Goal: Task Accomplishment & Management: Complete application form

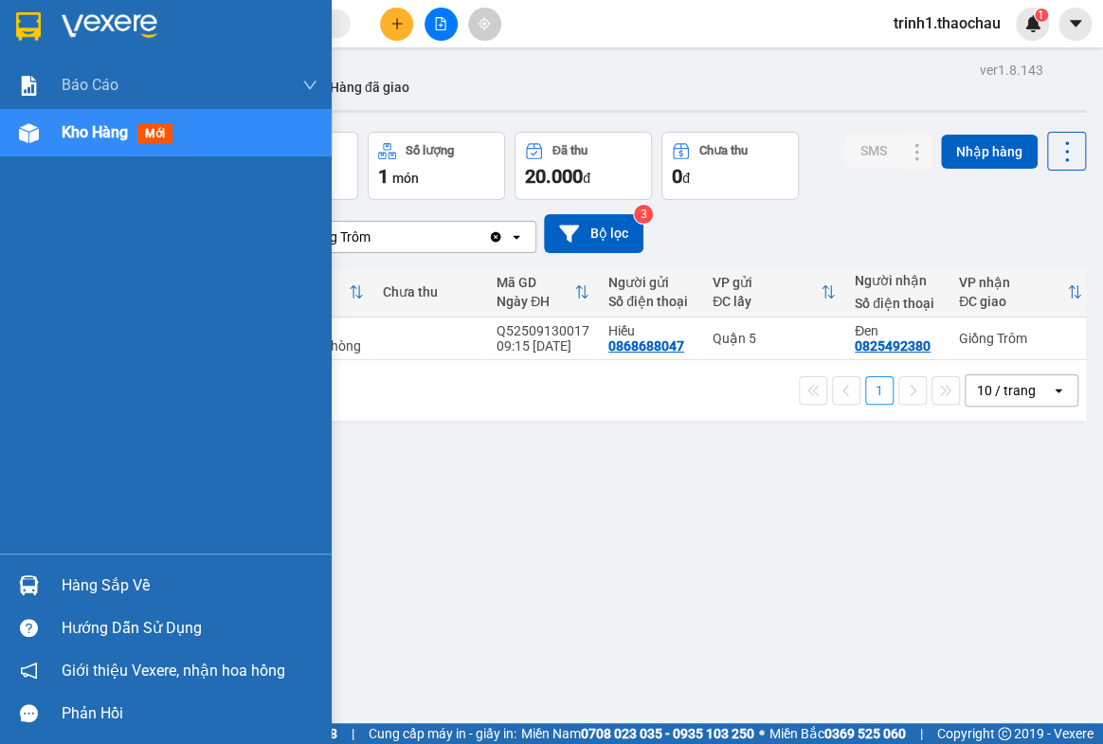
click at [69, 583] on div "Hàng sắp về" at bounding box center [190, 585] width 256 height 28
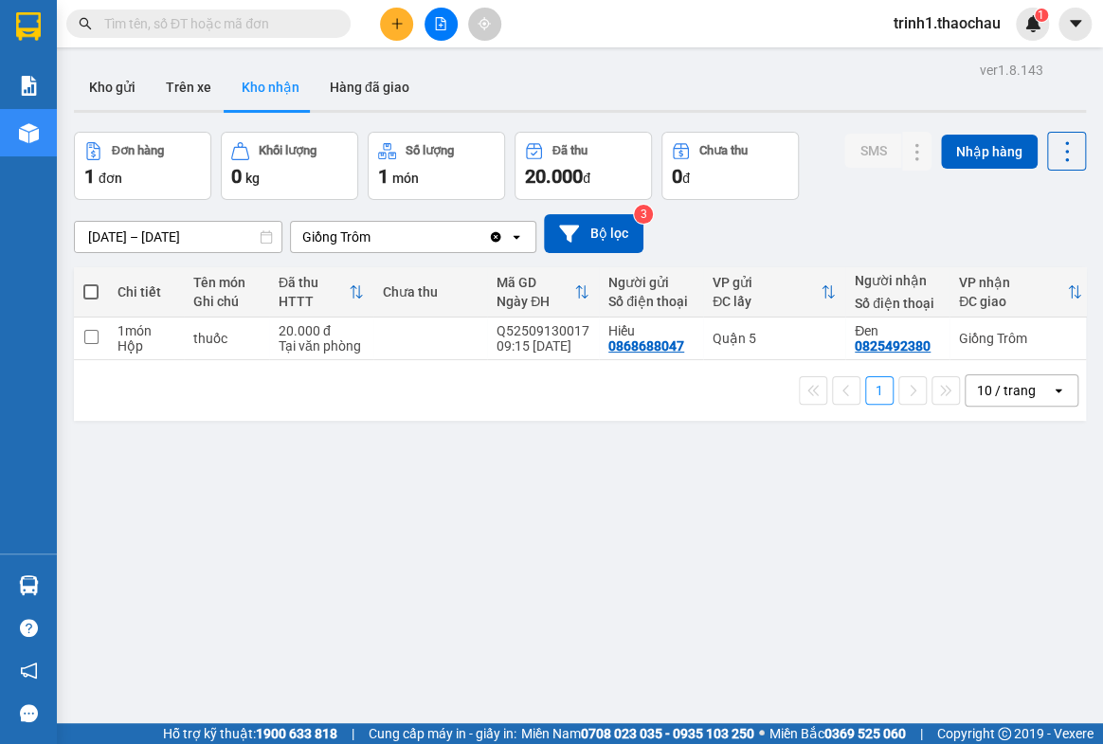
click at [979, 598] on section "Kết quả tìm kiếm ( 2710 ) Bộ lọc Mã ĐH Trạng thái Món hàng Tổng cước Chưa cước …" at bounding box center [551, 372] width 1103 height 744
click at [122, 90] on button "Kho gửi" at bounding box center [112, 86] width 77 height 45
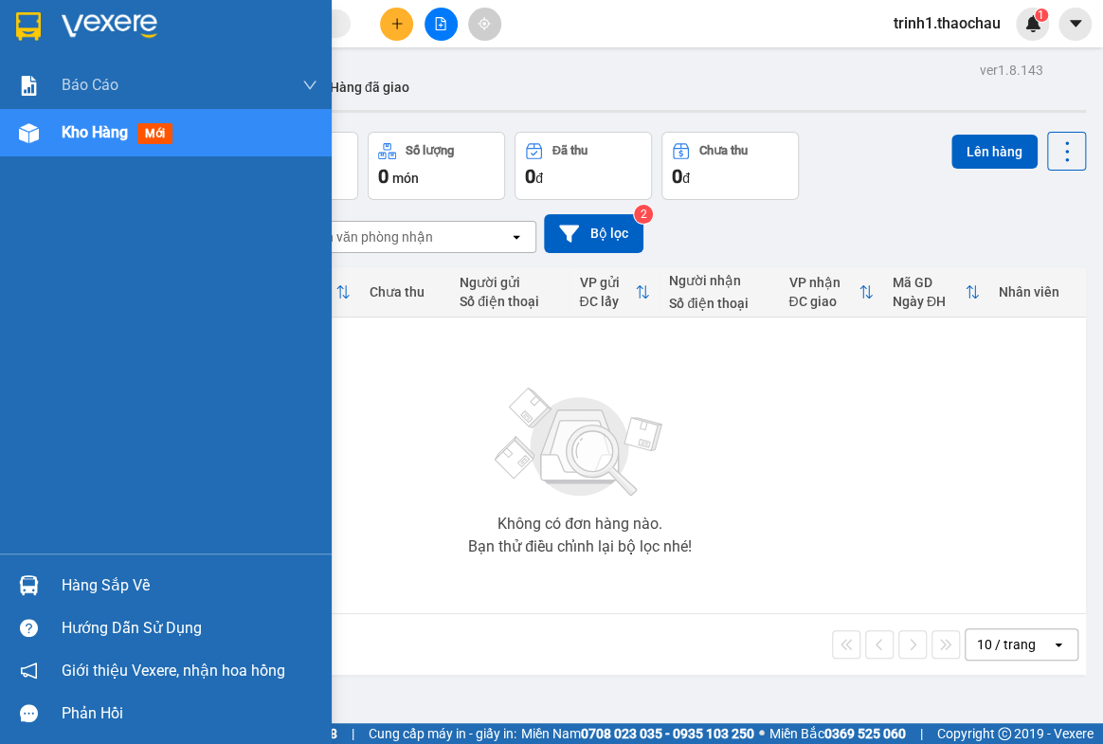
click at [108, 595] on div "Hàng sắp về" at bounding box center [190, 585] width 256 height 28
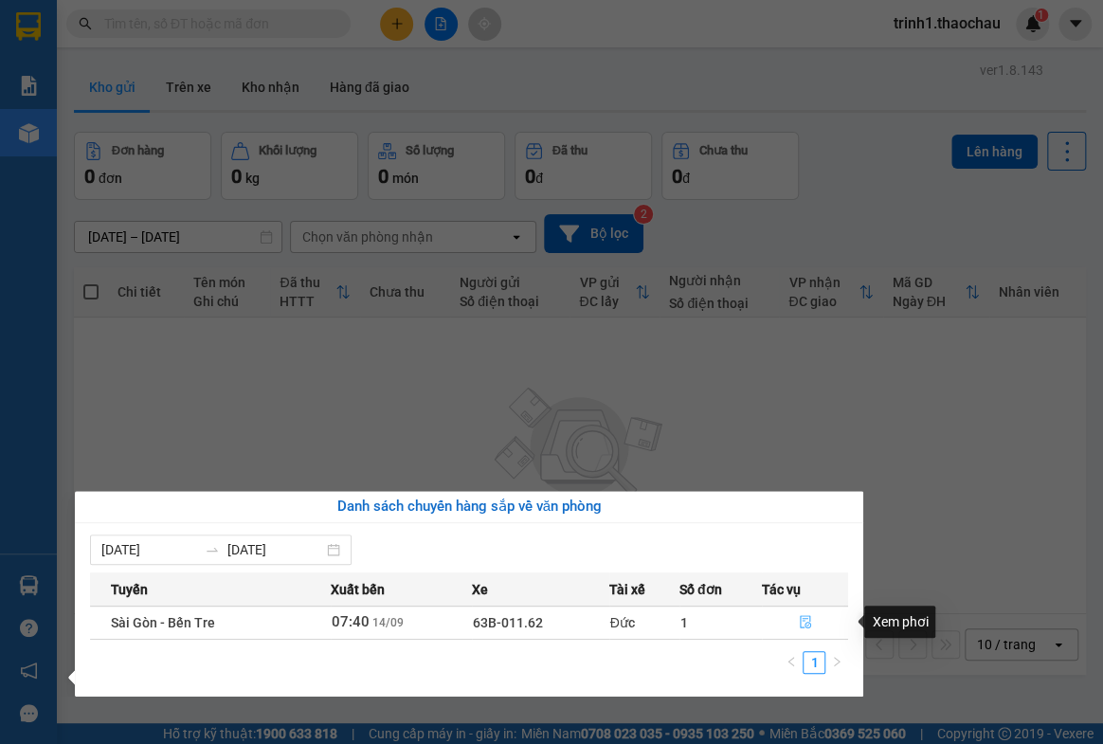
click at [810, 613] on button "button" at bounding box center [805, 622] width 85 height 30
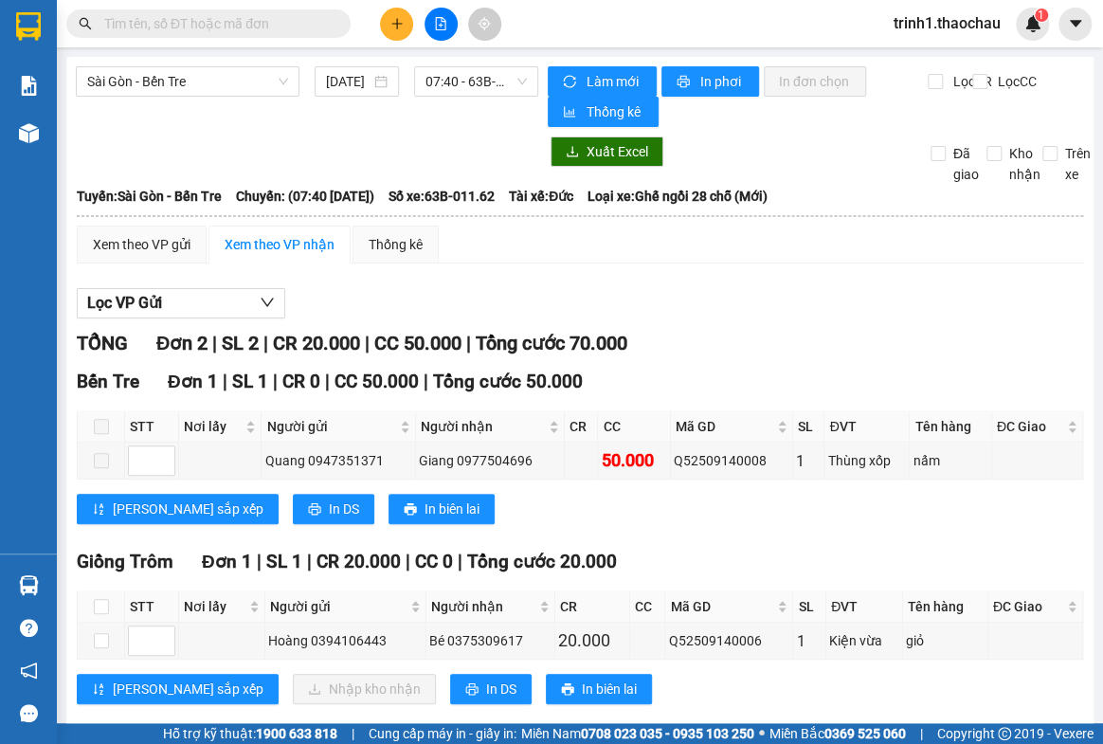
scroll to position [33, 0]
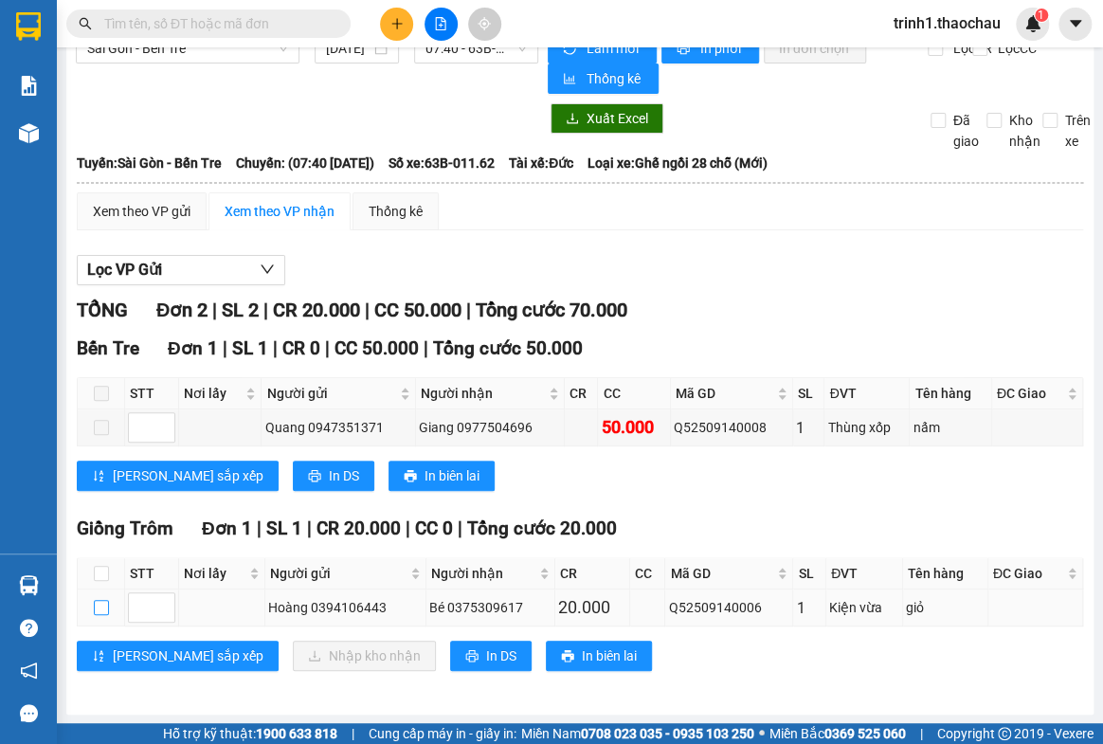
click at [103, 606] on input "checkbox" at bounding box center [101, 607] width 15 height 15
checkbox input "true"
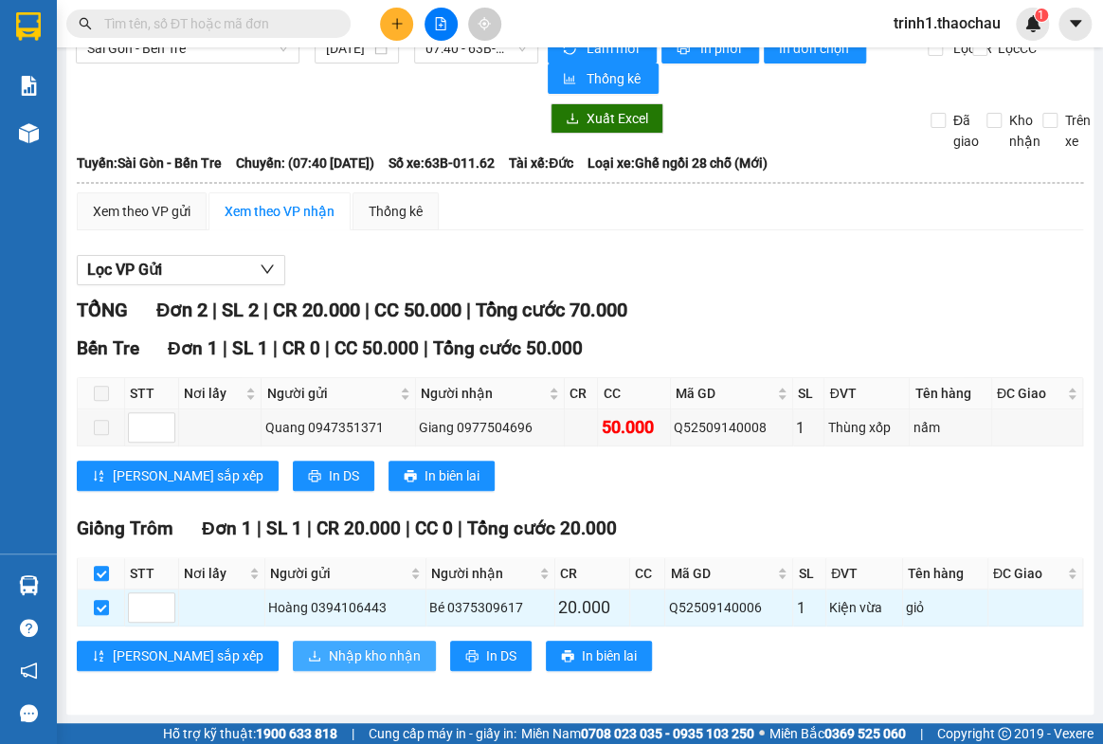
click at [329, 645] on span "Nhập kho nhận" at bounding box center [375, 655] width 92 height 21
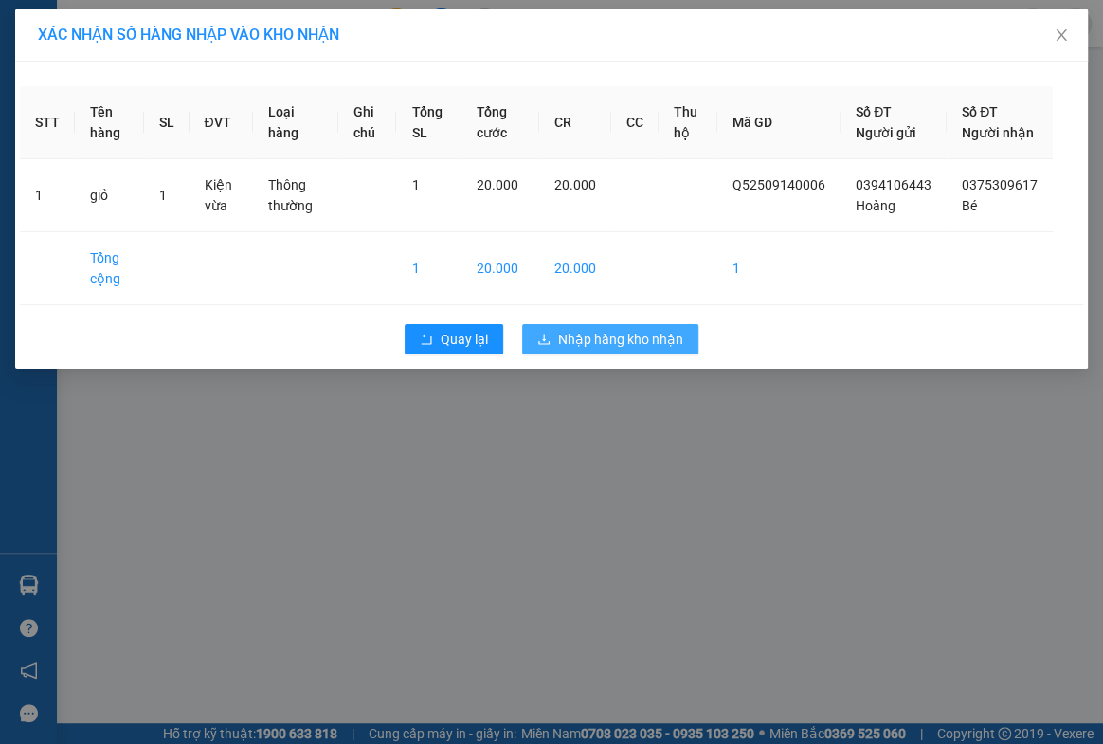
click at [590, 350] on span "Nhập hàng kho nhận" at bounding box center [620, 339] width 125 height 21
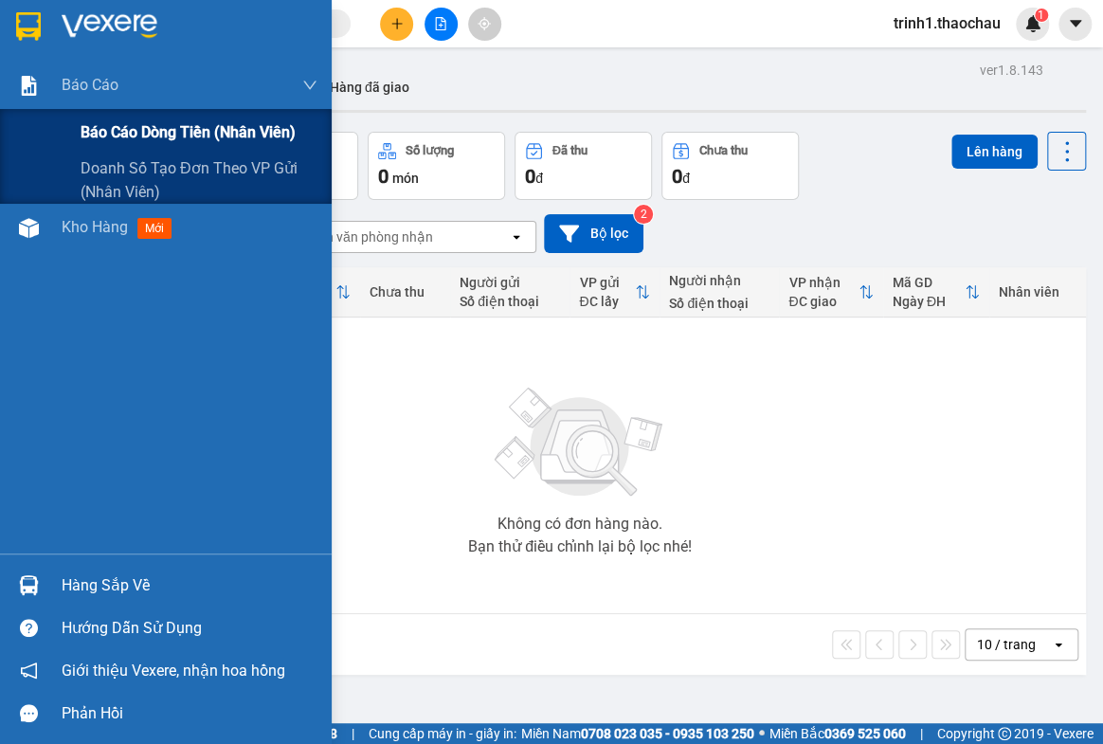
click at [137, 132] on span "Báo cáo dòng tiền (nhân viên)" at bounding box center [188, 132] width 215 height 24
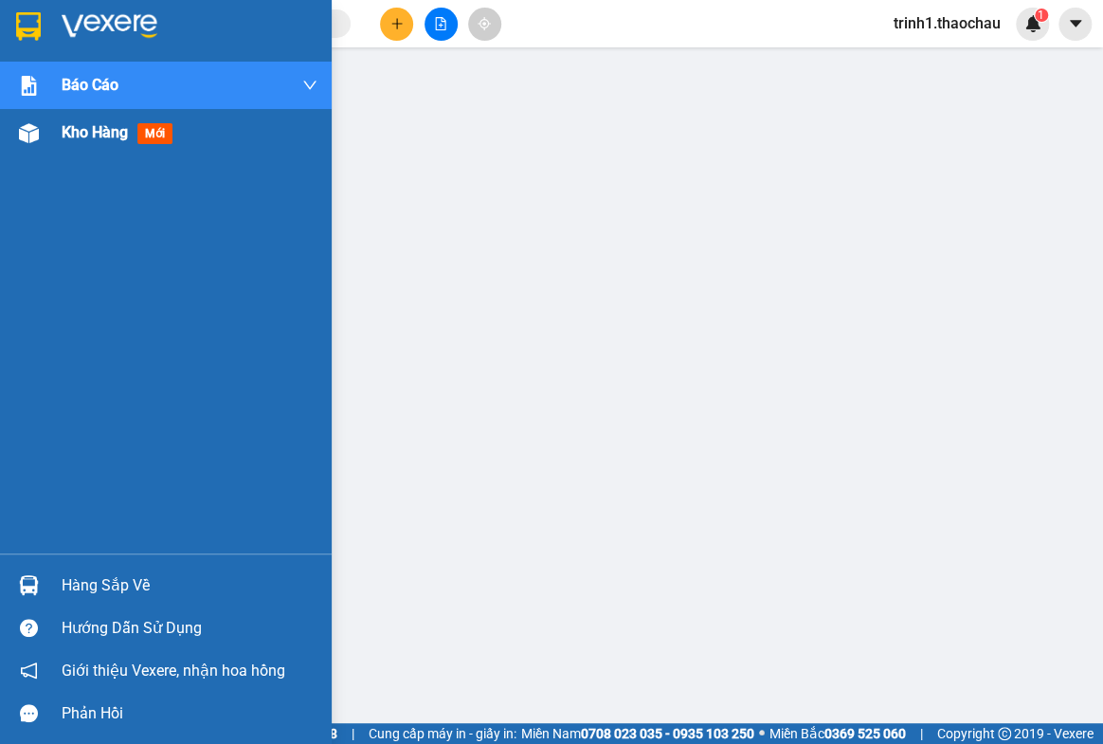
click at [84, 131] on span "Kho hàng" at bounding box center [95, 132] width 66 height 18
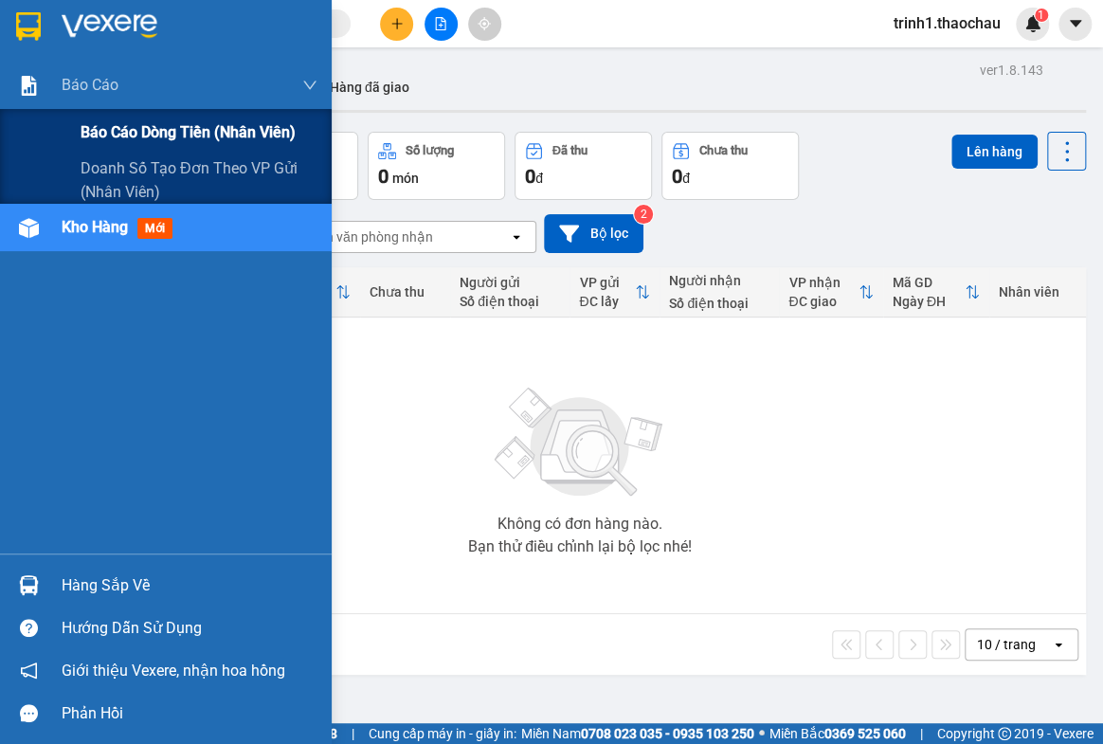
click at [111, 126] on span "Báo cáo dòng tiền (nhân viên)" at bounding box center [188, 132] width 215 height 24
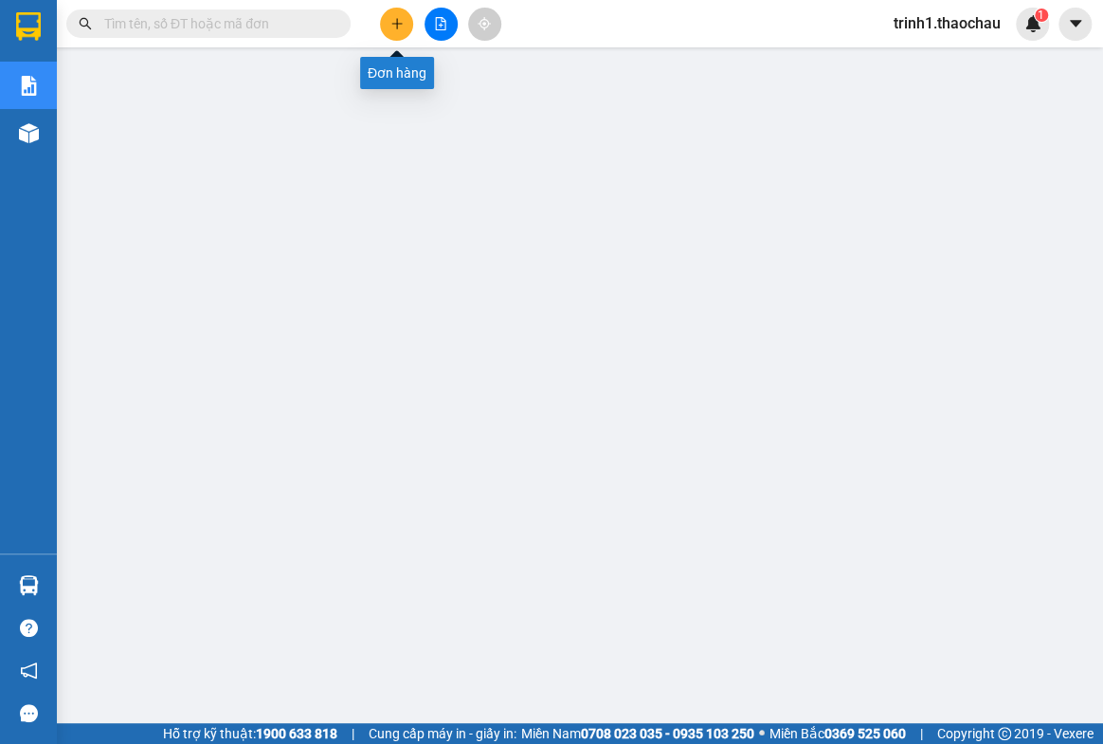
click at [405, 25] on button at bounding box center [396, 24] width 33 height 33
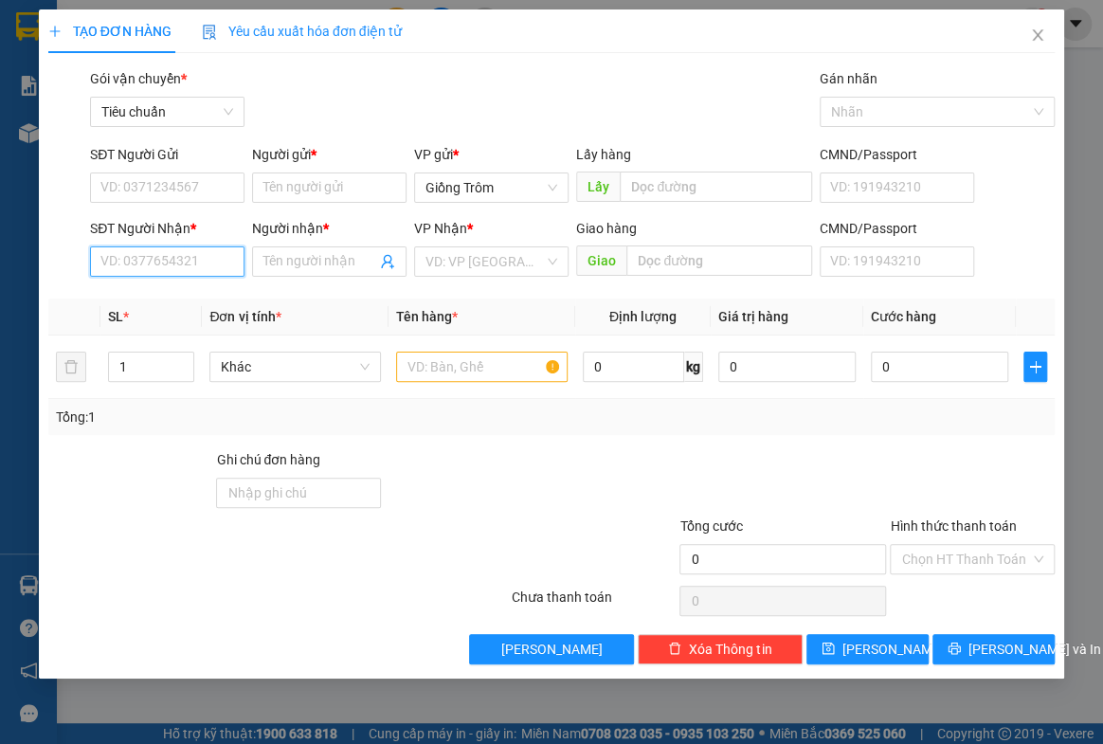
click at [144, 264] on input "SĐT Người Nhận *" at bounding box center [167, 261] width 154 height 30
type input "0869967181"
click at [338, 247] on span at bounding box center [329, 261] width 154 height 30
type input "q"
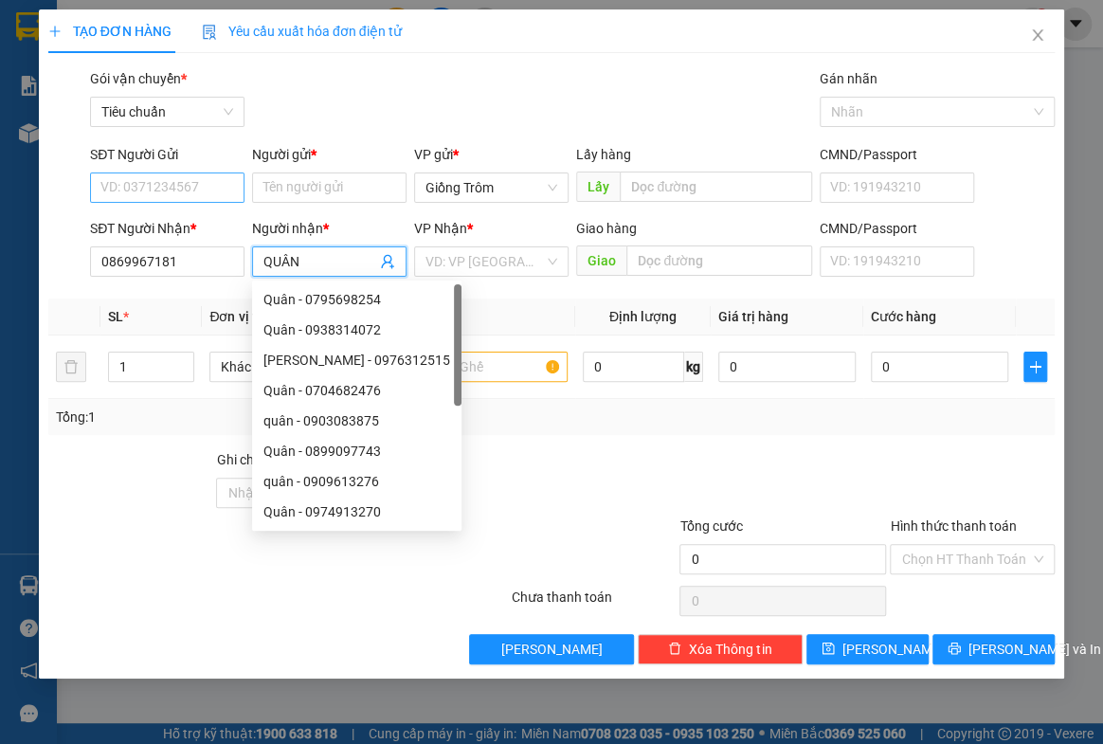
type input "QUÂN"
click at [197, 179] on input "SĐT Người Gửi" at bounding box center [167, 187] width 154 height 30
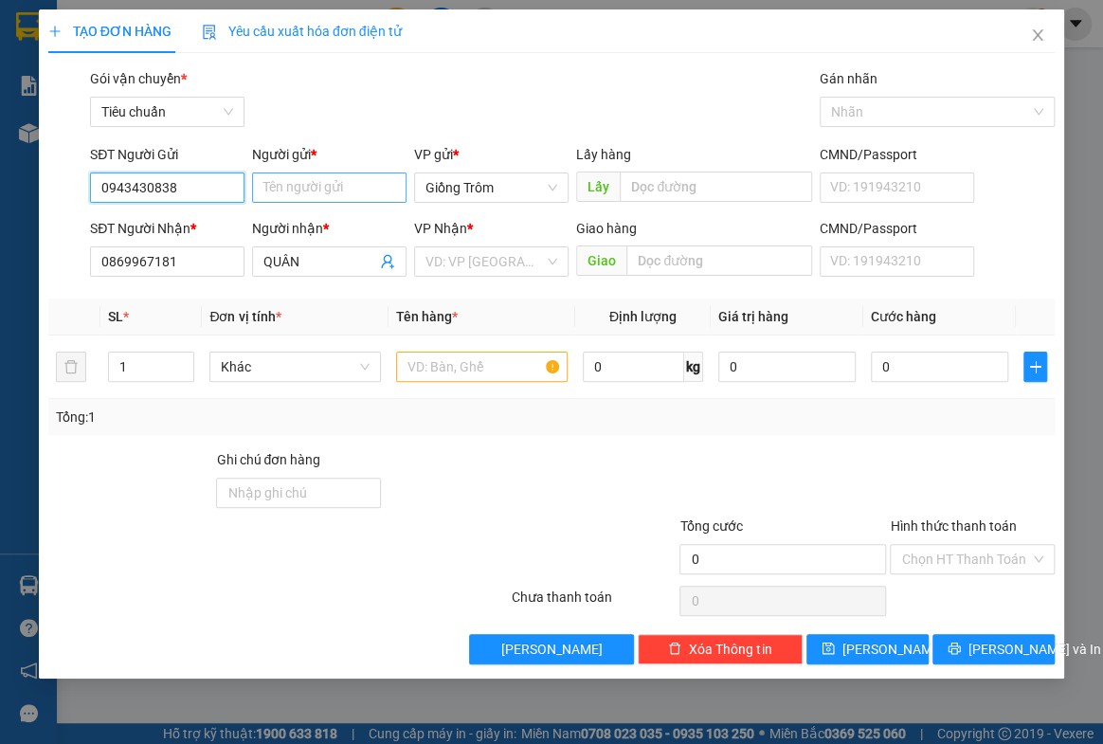
type input "0943430838"
click at [274, 189] on input "Người gửi *" at bounding box center [329, 187] width 154 height 30
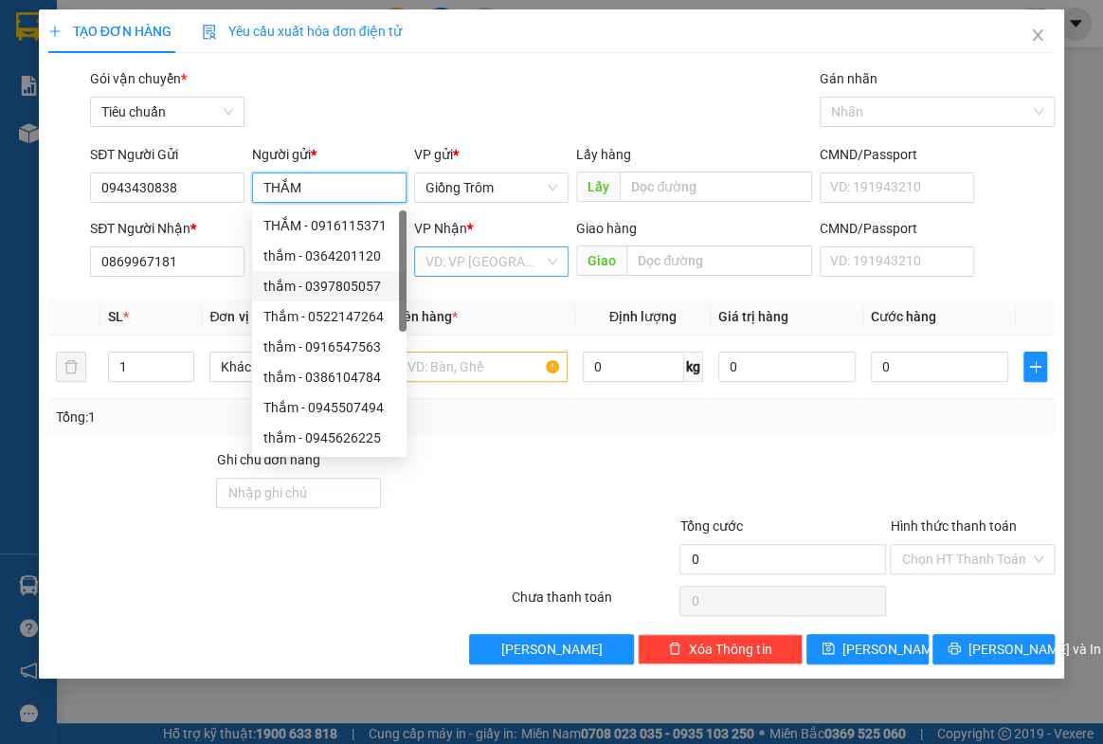
type input "THẮM"
click at [493, 257] on input "search" at bounding box center [484, 261] width 118 height 28
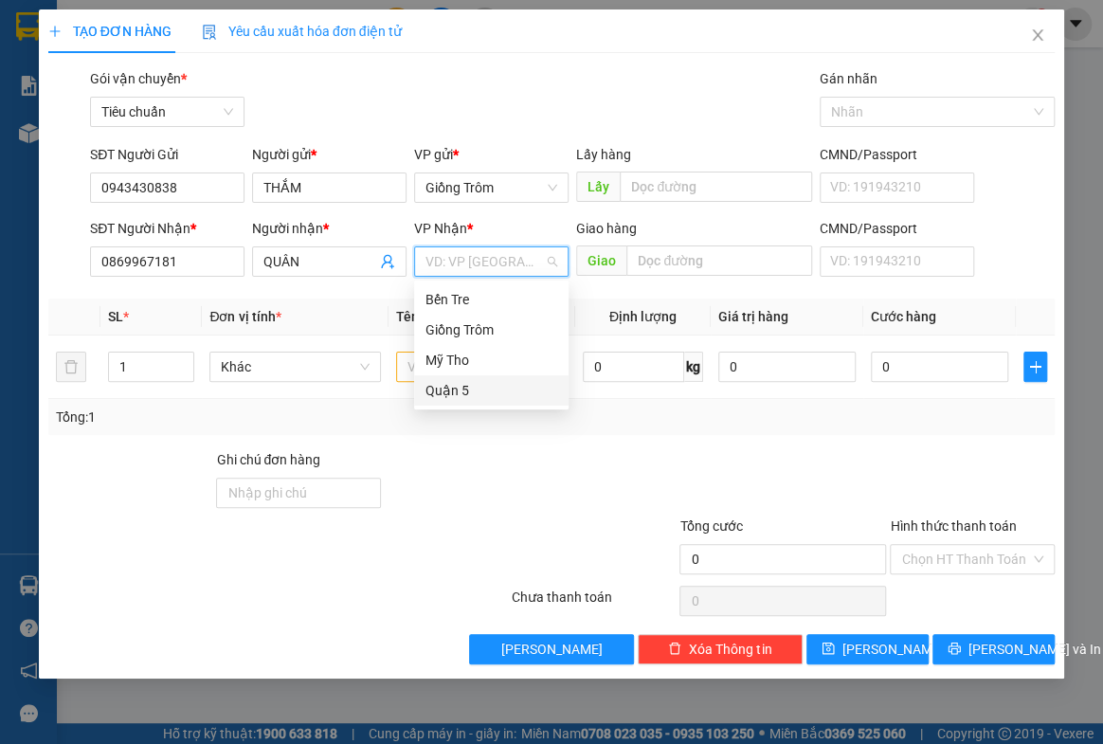
click at [465, 383] on div "Quận 5" at bounding box center [491, 390] width 132 height 21
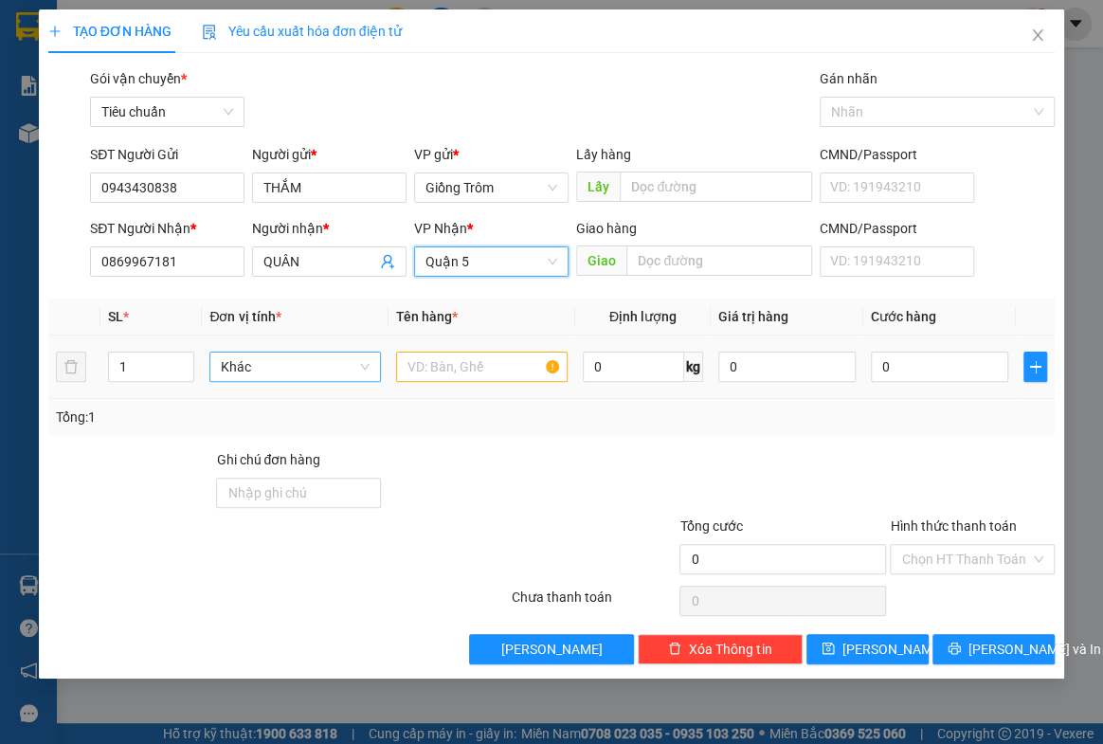
click at [297, 372] on span "Khác" at bounding box center [295, 366] width 149 height 28
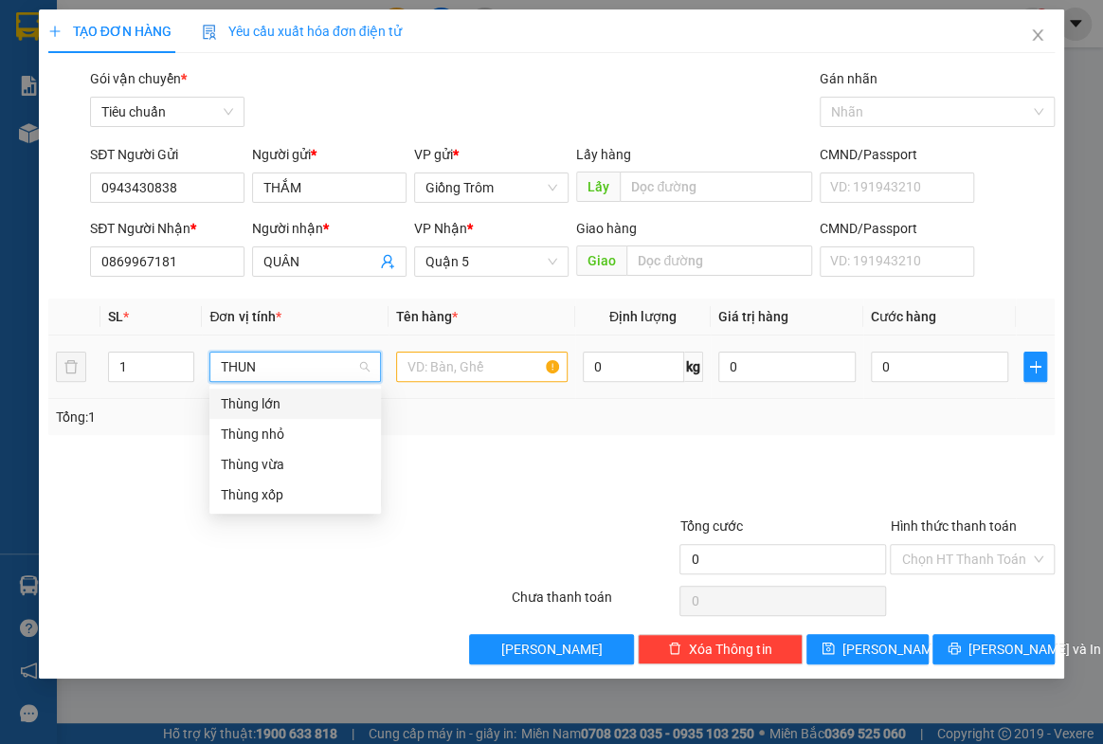
type input "THUNG"
click at [276, 462] on div "Thùng vừa" at bounding box center [295, 464] width 149 height 21
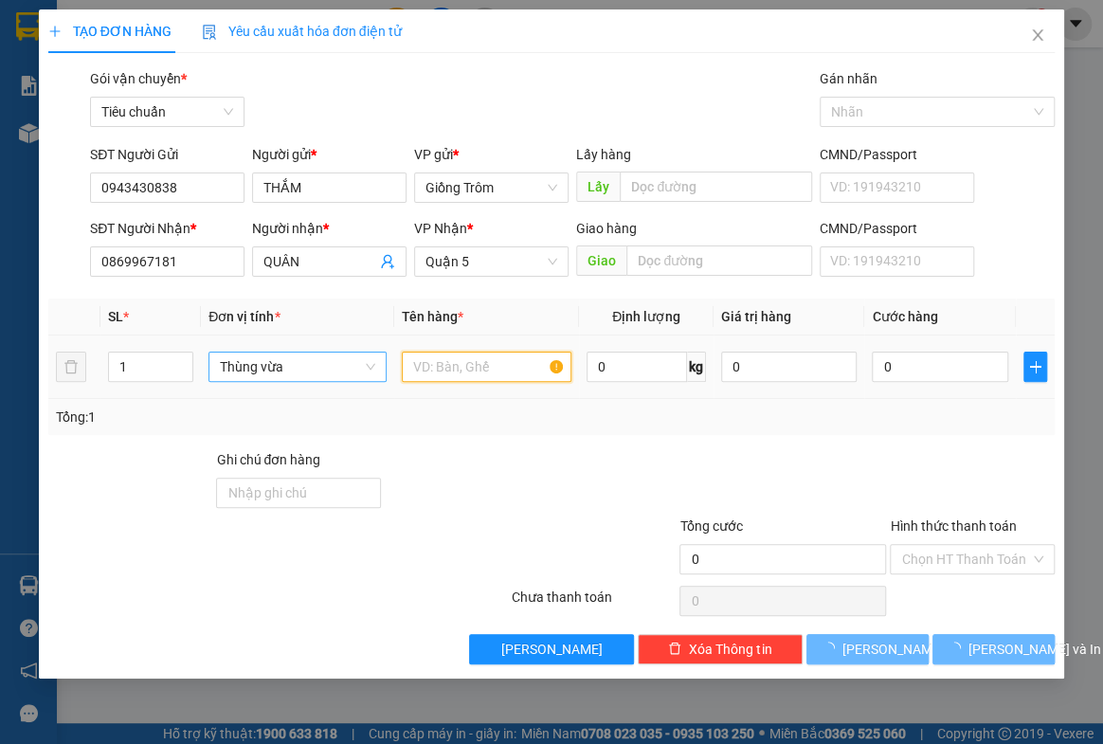
click at [449, 366] on input "text" at bounding box center [487, 366] width 170 height 30
type input "F"
type input "D"
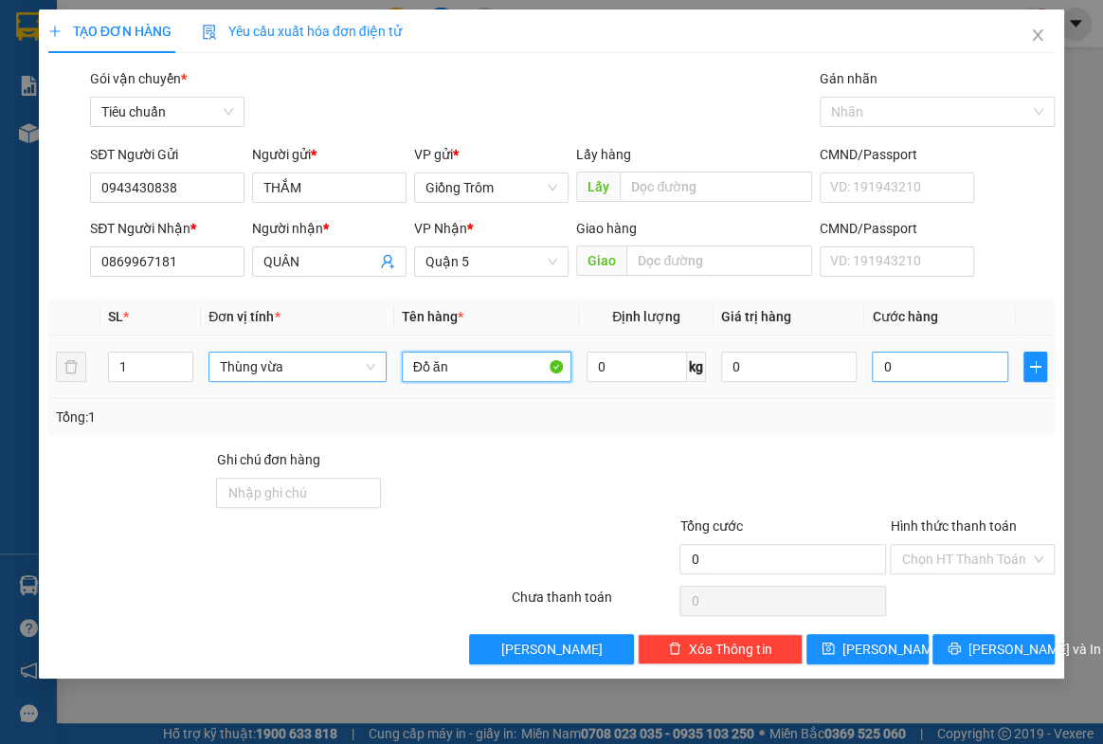
type input "Đồ ăn"
click at [910, 365] on input "0" at bounding box center [940, 366] width 136 height 30
type input "3"
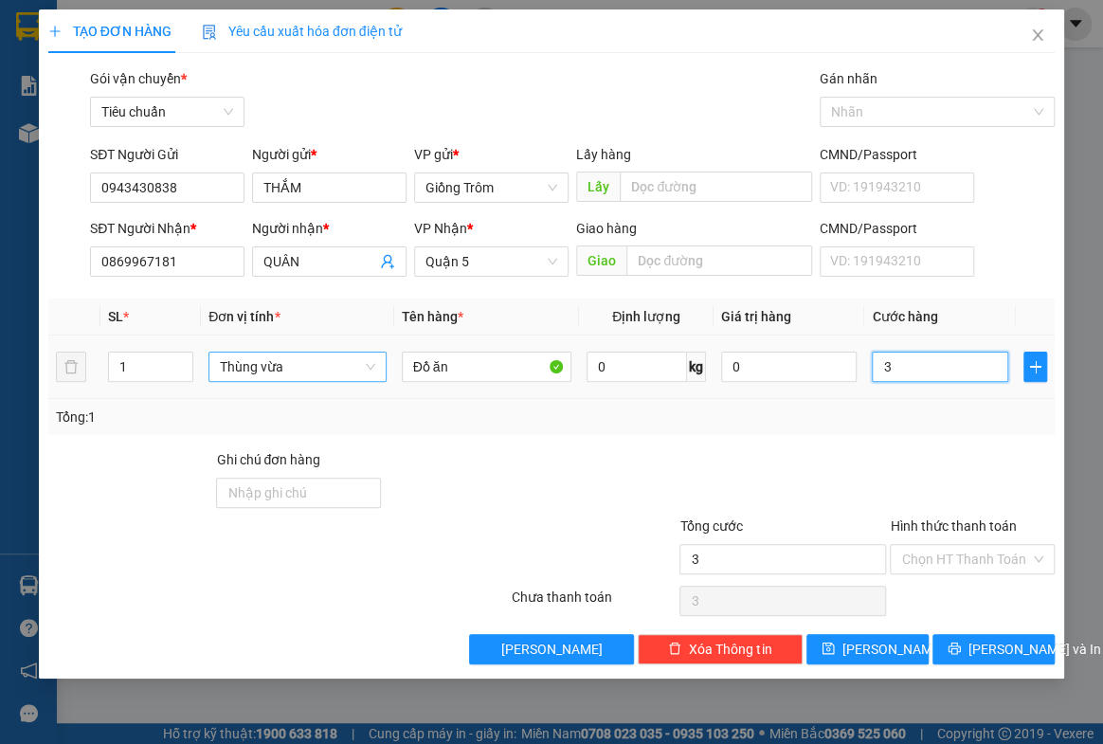
type input "30"
type input "30.000"
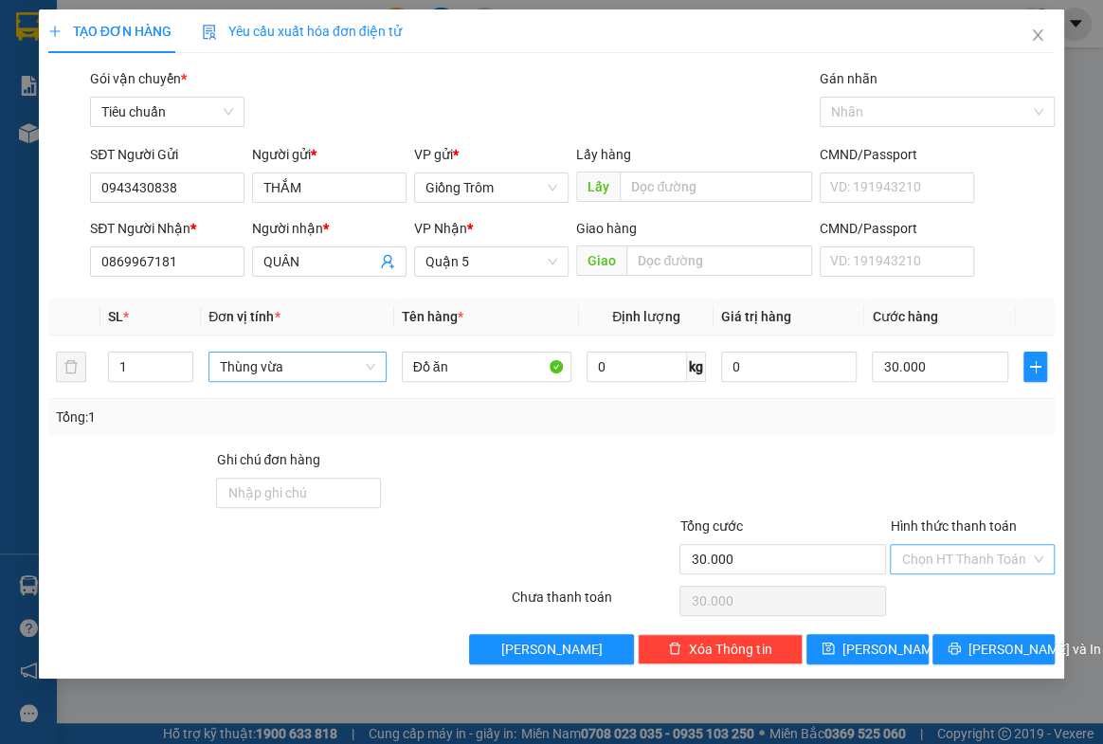
click at [932, 567] on input "Hình thức thanh toán" at bounding box center [965, 559] width 129 height 28
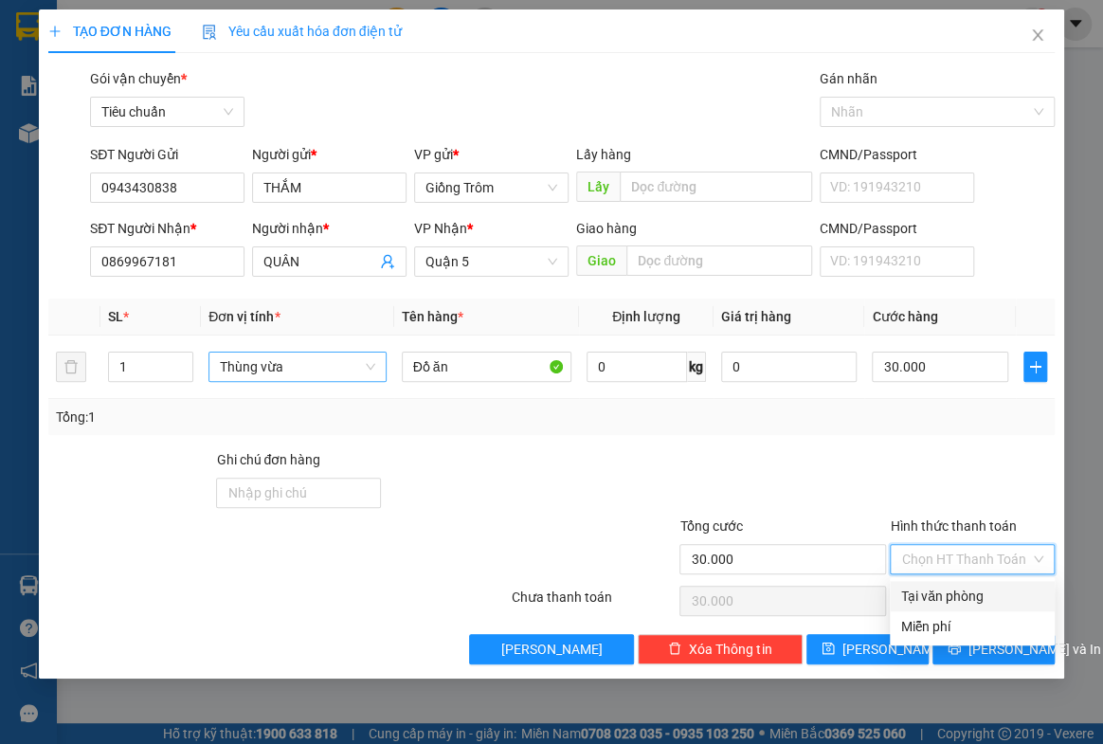
click at [947, 593] on div "Tại văn phòng" at bounding box center [972, 596] width 142 height 21
type input "0"
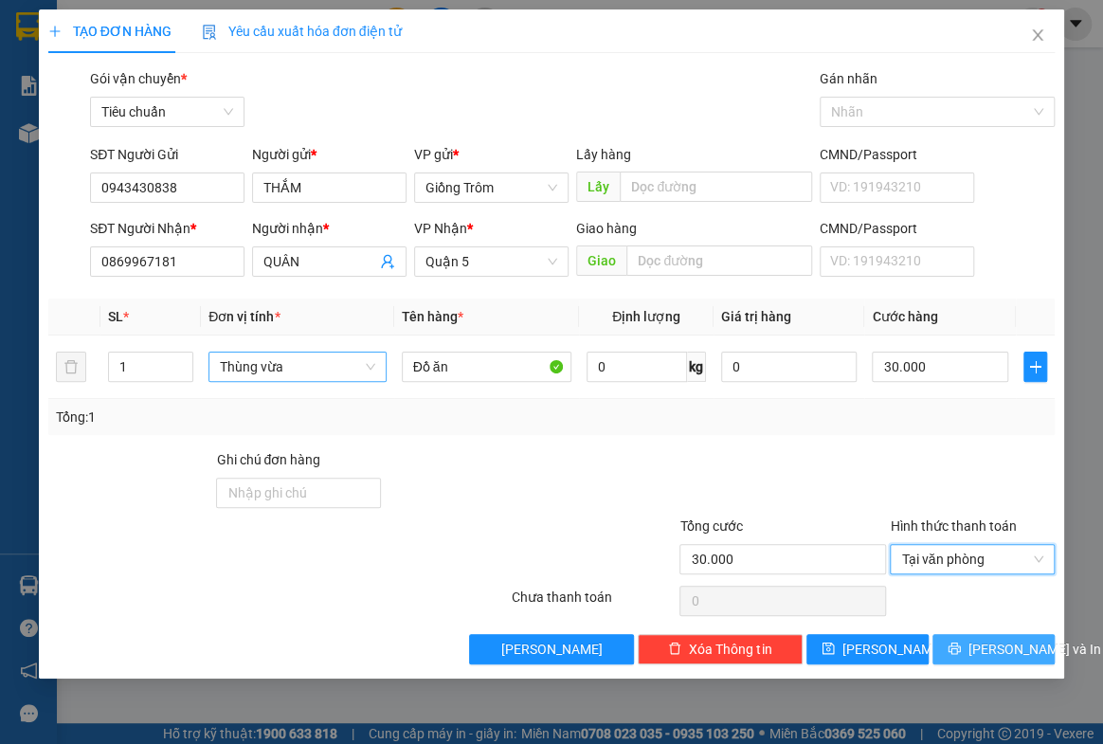
click at [1027, 649] on span "[PERSON_NAME] và In" at bounding box center [1034, 649] width 133 height 21
